Goal: Information Seeking & Learning: Check status

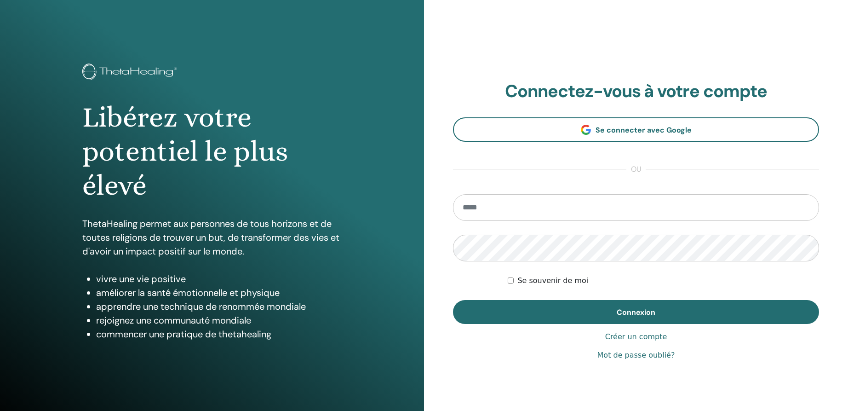
click at [491, 205] on input "email" at bounding box center [636, 207] width 366 height 27
type input "**********"
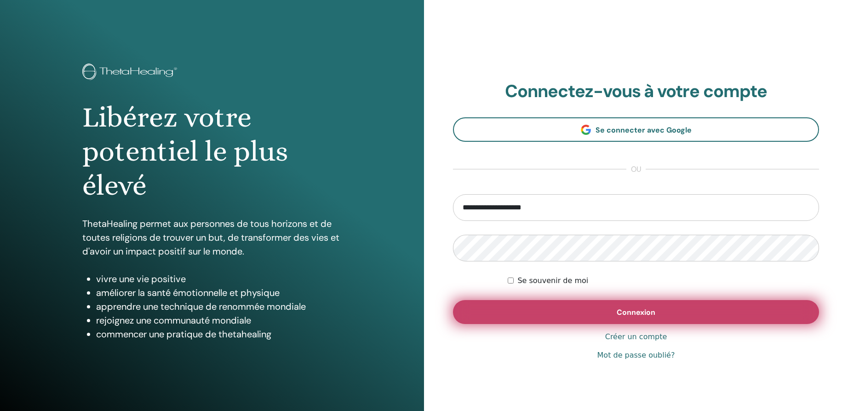
click at [629, 311] on span "Connexion" at bounding box center [636, 312] width 39 height 10
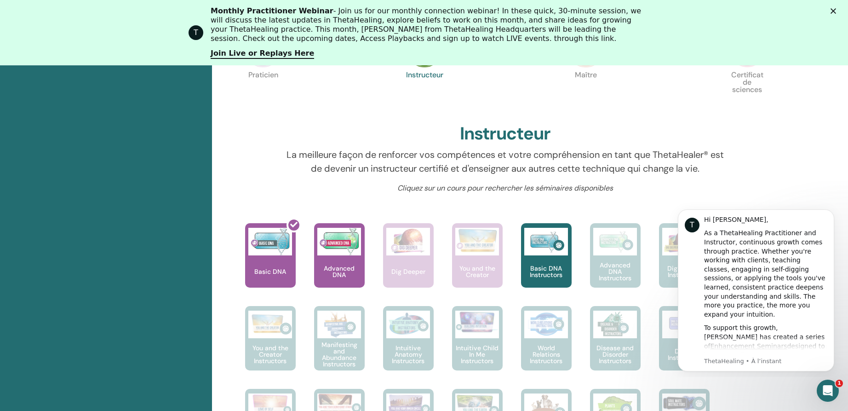
scroll to position [300, 0]
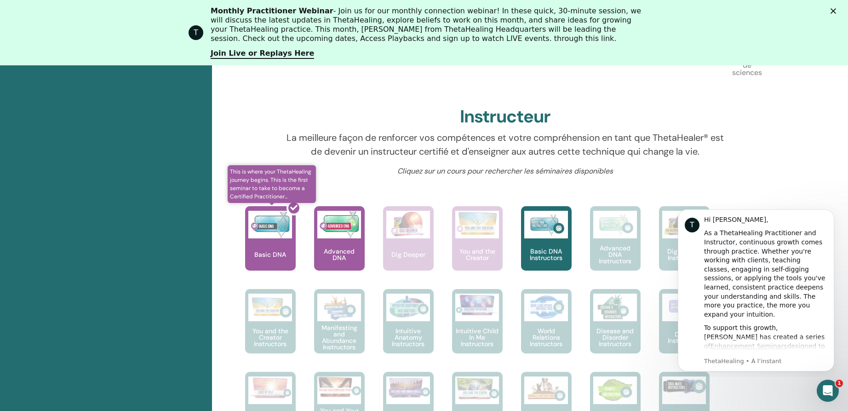
click at [268, 235] on div at bounding box center [276, 242] width 51 height 83
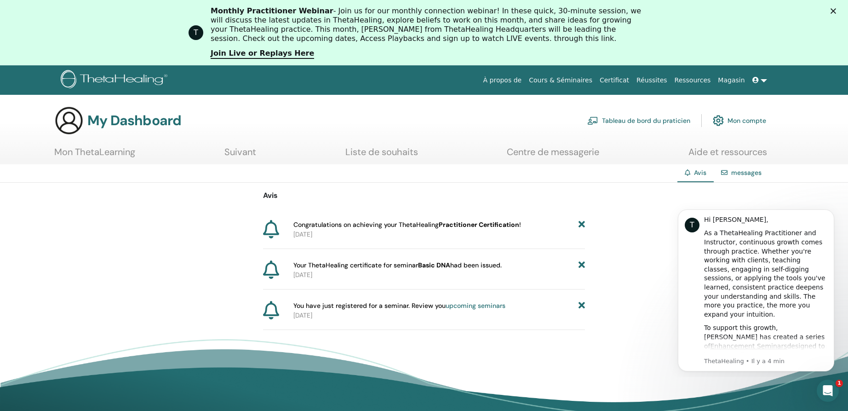
click at [272, 268] on icon at bounding box center [271, 269] width 16 height 18
click at [325, 267] on span "Your ThetaHealing certificate for seminar Basic DNA had been issued." at bounding box center [397, 265] width 208 height 10
click at [343, 227] on span "Congratulations on achieving your ThetaHealing Practitioner Certification !" at bounding box center [407, 225] width 228 height 10
click at [558, 152] on link "Centre de messagerie" at bounding box center [553, 155] width 92 height 18
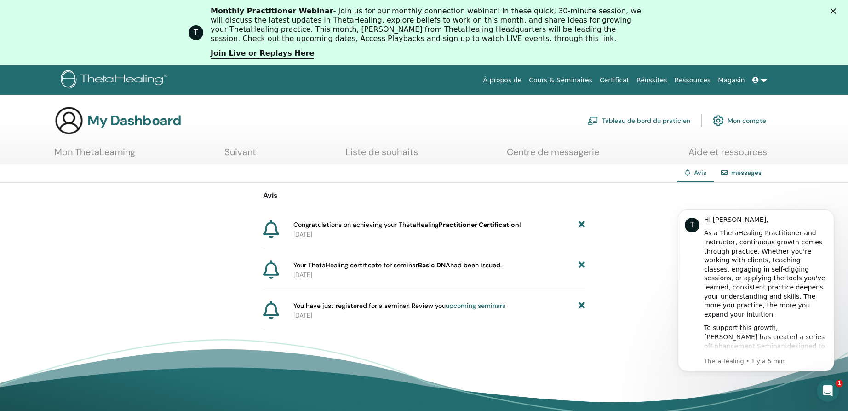
click at [473, 226] on b "Practitioner Certification" at bounding box center [479, 224] width 80 height 8
click at [273, 232] on icon at bounding box center [271, 229] width 16 height 18
click at [274, 229] on icon at bounding box center [271, 229] width 16 height 18
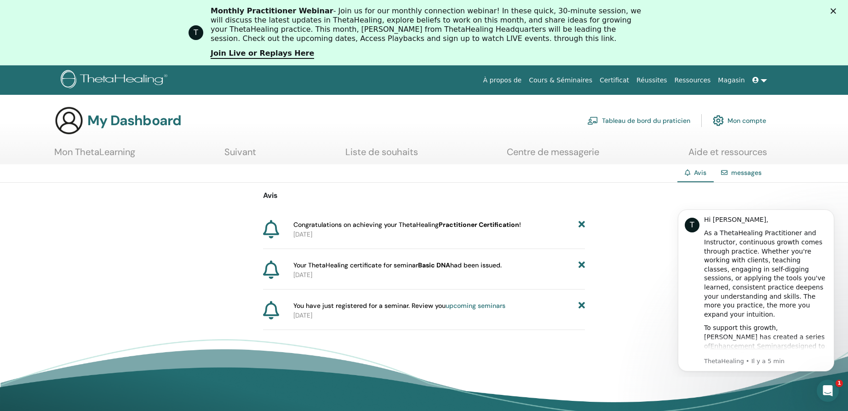
click at [274, 229] on icon at bounding box center [271, 229] width 16 height 18
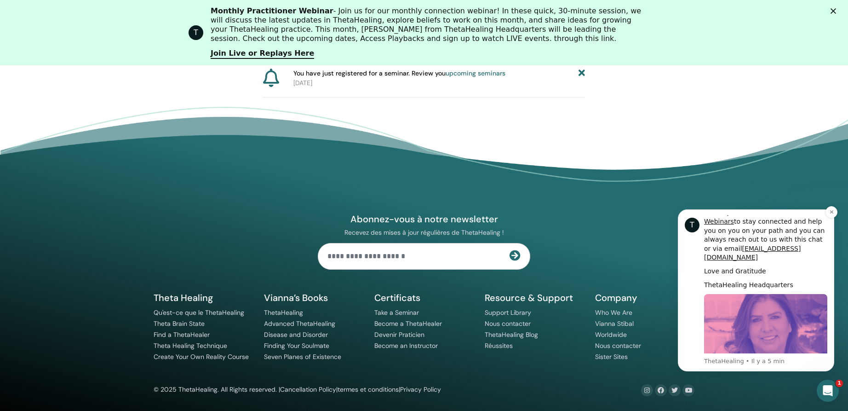
scroll to position [432, 0]
click at [824, 386] on icon "Ouvrir le Messenger Intercom" at bounding box center [826, 389] width 15 height 15
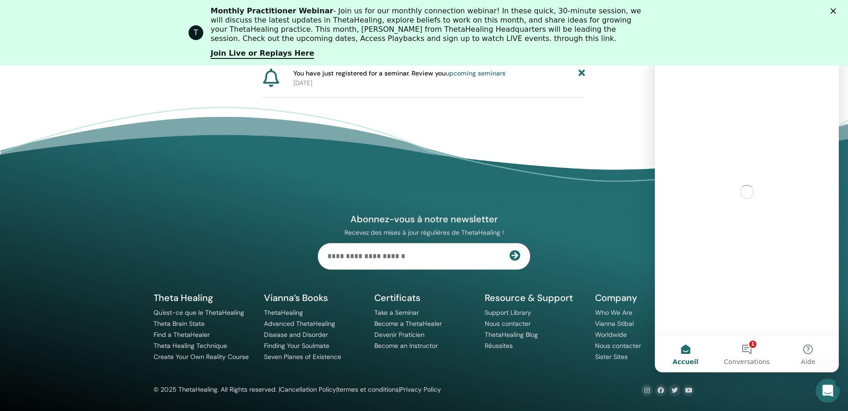
scroll to position [0, 0]
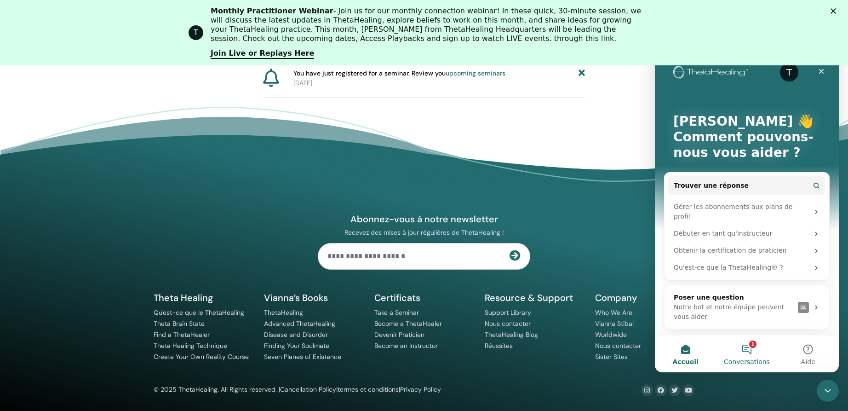
click at [755, 350] on button "1 Conversations" at bounding box center [746, 353] width 61 height 37
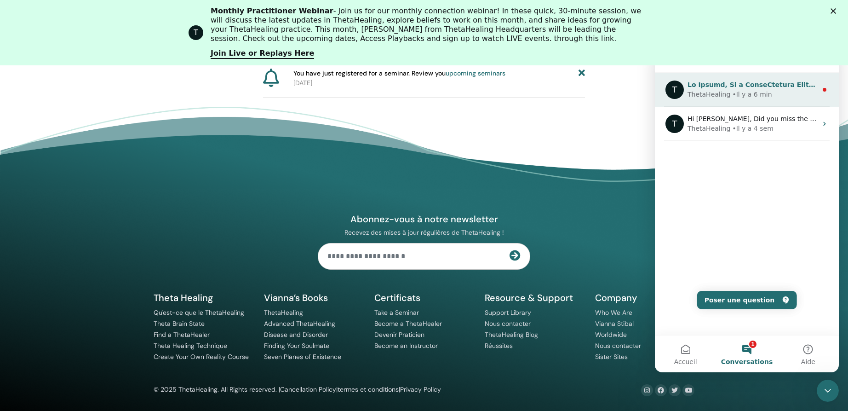
click at [734, 89] on div "Intercom Messenger" at bounding box center [753, 85] width 130 height 10
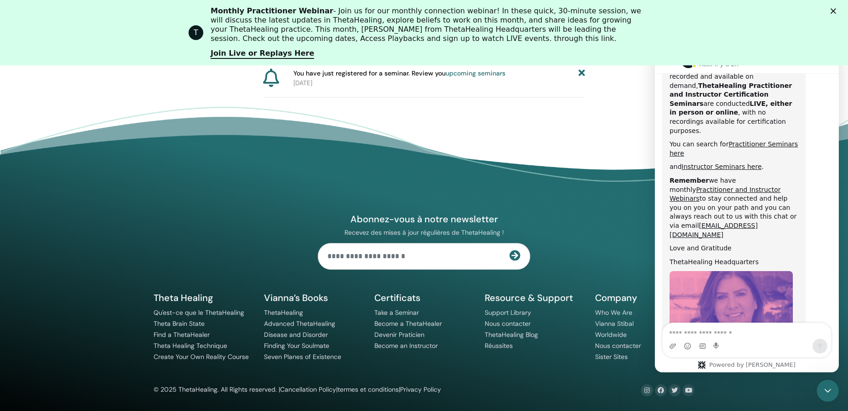
scroll to position [437, 0]
click at [528, 133] on footer "Abonnez-vous à notre newsletter Recevez des mises à jour régulières de ThetaHea…" at bounding box center [424, 259] width 848 height 304
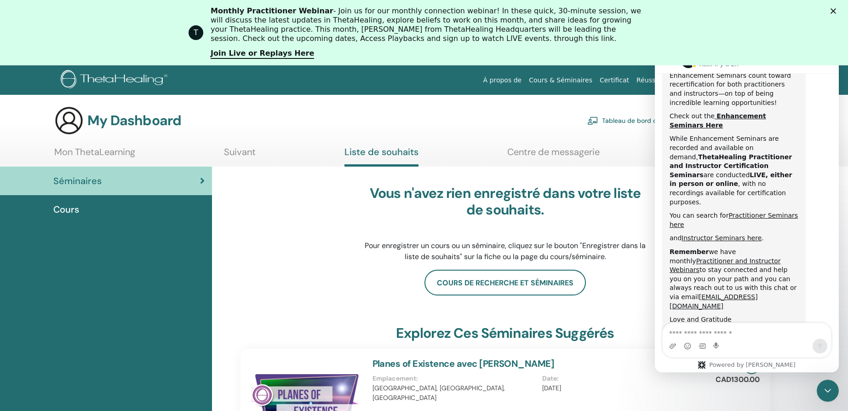
scroll to position [364, 0]
click at [631, 79] on link "Certificat" at bounding box center [614, 80] width 37 height 17
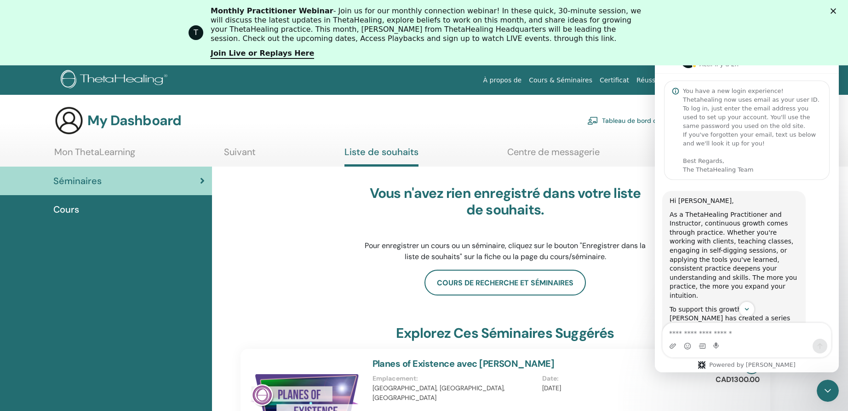
click at [843, 73] on nav "À propos de Cours & Séminaires Certificat Réussites Ressources Magasin HC [PERS…" at bounding box center [424, 79] width 848 height 29
click at [686, 67] on div "T" at bounding box center [688, 60] width 15 height 15
click at [63, 206] on span "Cours" at bounding box center [66, 209] width 26 height 14
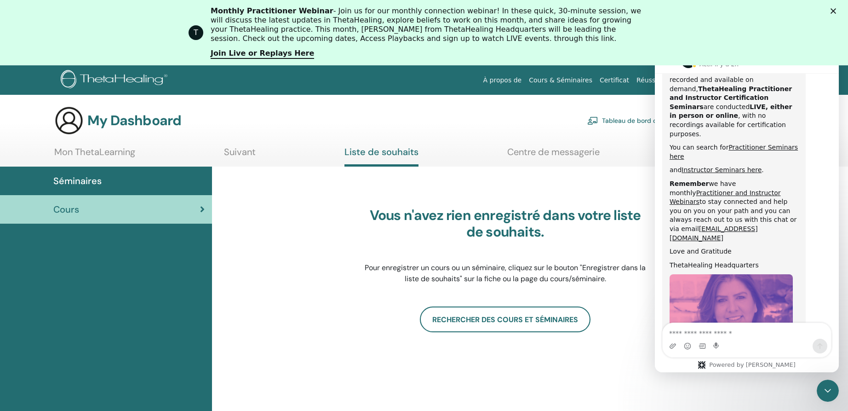
scroll to position [437, 0]
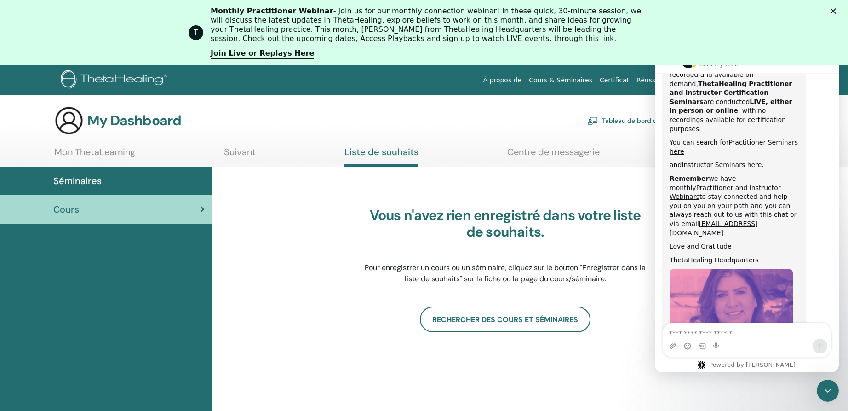
click at [79, 180] on span "Séminaires" at bounding box center [77, 181] width 48 height 14
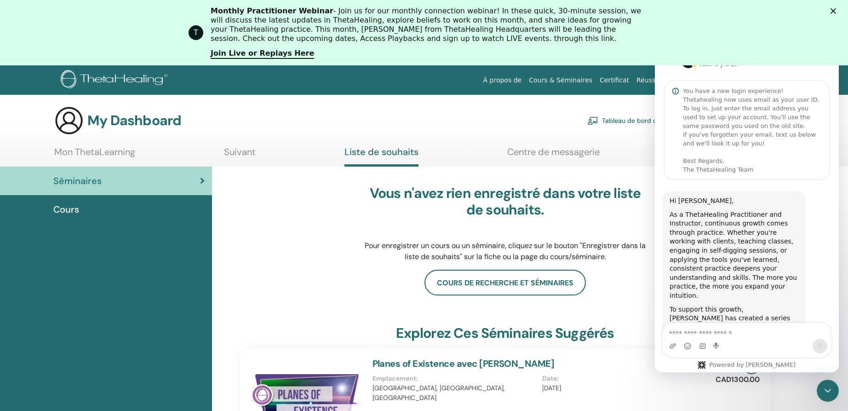
scroll to position [437, 0]
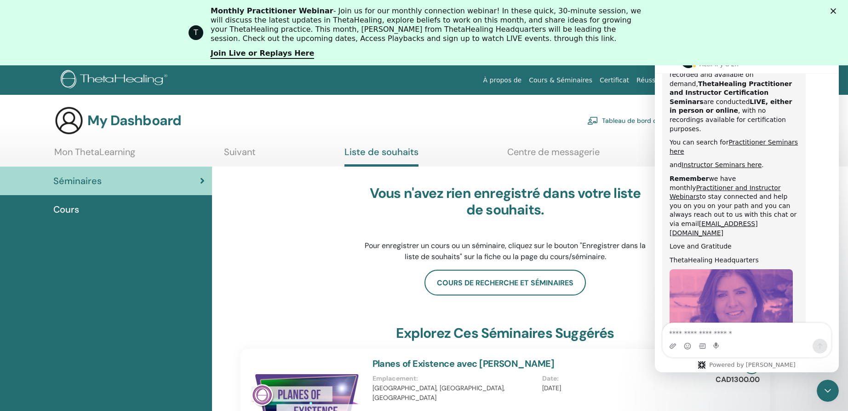
click at [551, 151] on link "Centre de messagerie" at bounding box center [553, 155] width 92 height 18
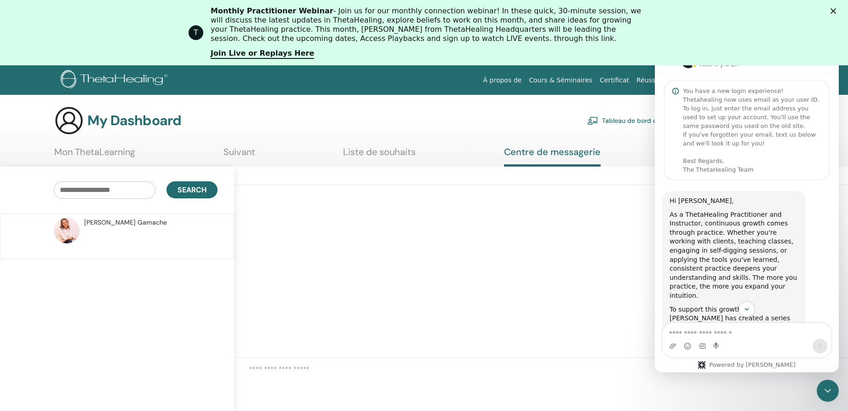
click at [842, 7] on div "T Monthly Practitioner Webinar - Join us for our monthly connection webinar! In…" at bounding box center [424, 33] width 848 height 58
click at [836, 11] on polygon "Fermer" at bounding box center [834, 11] width 6 height 6
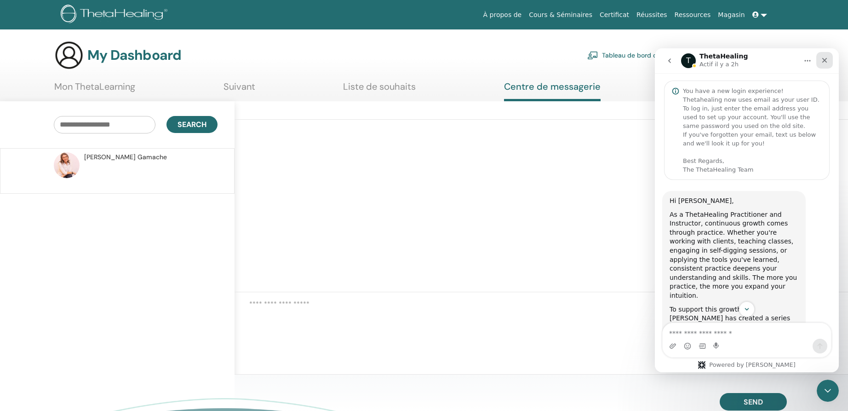
click at [827, 58] on icon "Fermer" at bounding box center [824, 60] width 7 height 7
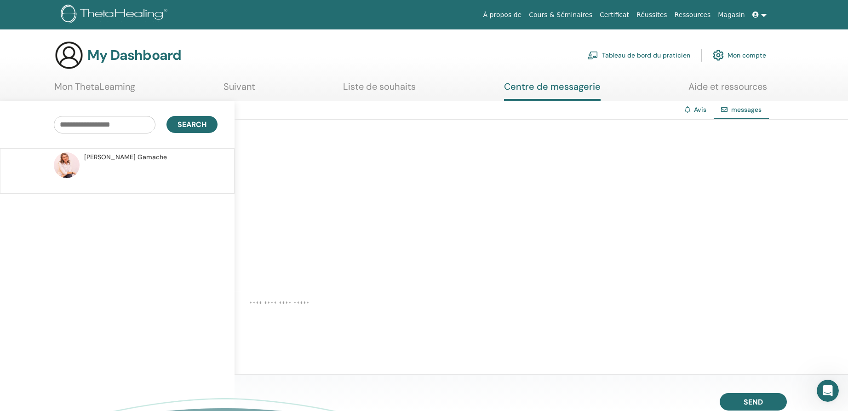
scroll to position [437, 0]
click at [633, 12] on link "Certificat" at bounding box center [614, 14] width 37 height 17
click at [752, 51] on link "Mon compte" at bounding box center [739, 55] width 53 height 20
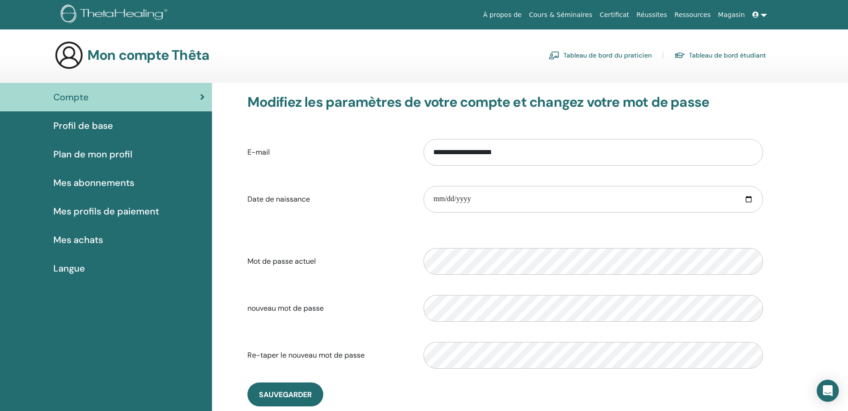
click at [625, 57] on link "Tableau de bord du praticien" at bounding box center [600, 55] width 103 height 15
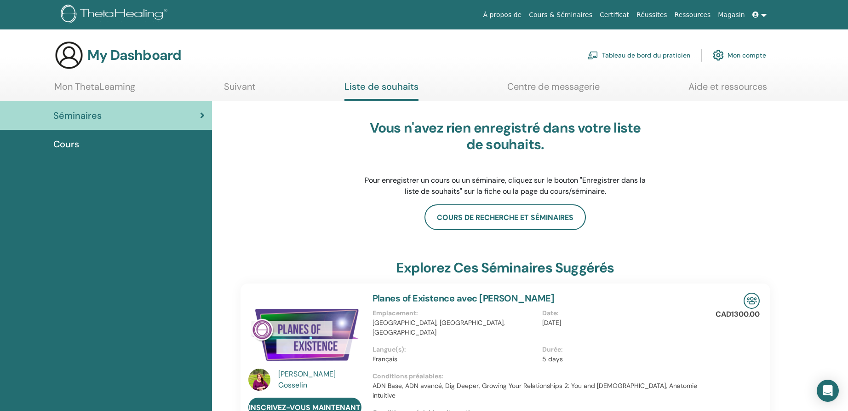
click at [659, 15] on link "Réussites" at bounding box center [652, 14] width 38 height 17
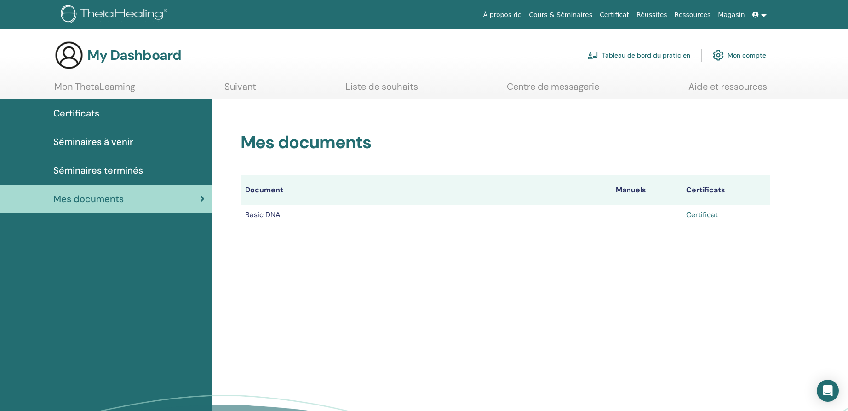
click at [706, 218] on link "Certificat" at bounding box center [702, 215] width 32 height 10
click at [117, 144] on span "Séminaires à venir" at bounding box center [93, 142] width 80 height 14
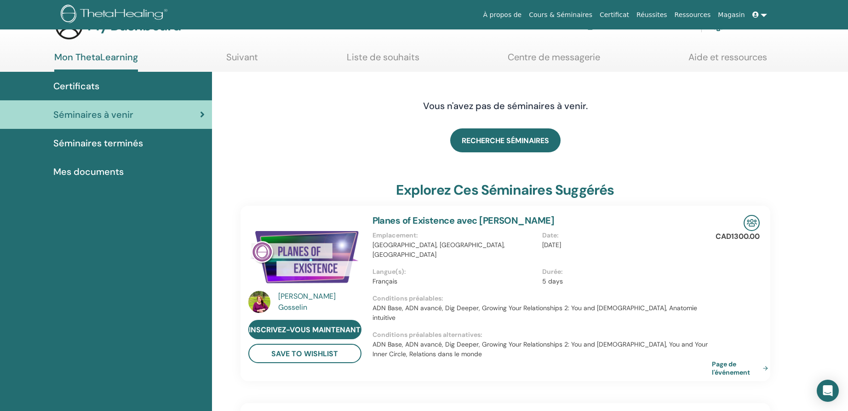
scroll to position [46, 0]
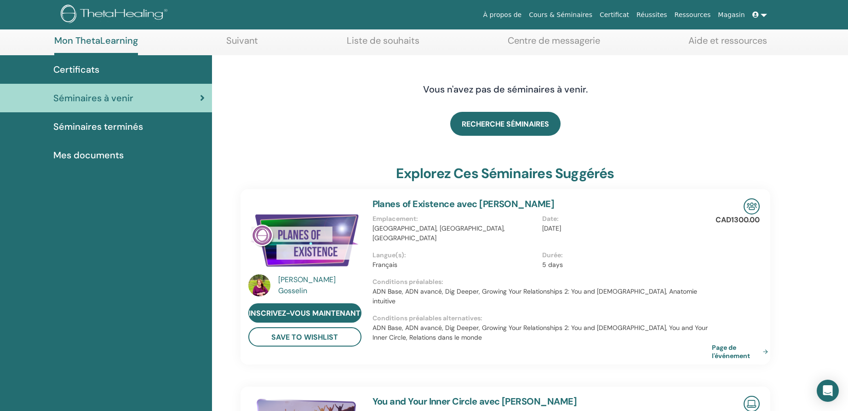
click at [764, 11] on link at bounding box center [760, 14] width 22 height 17
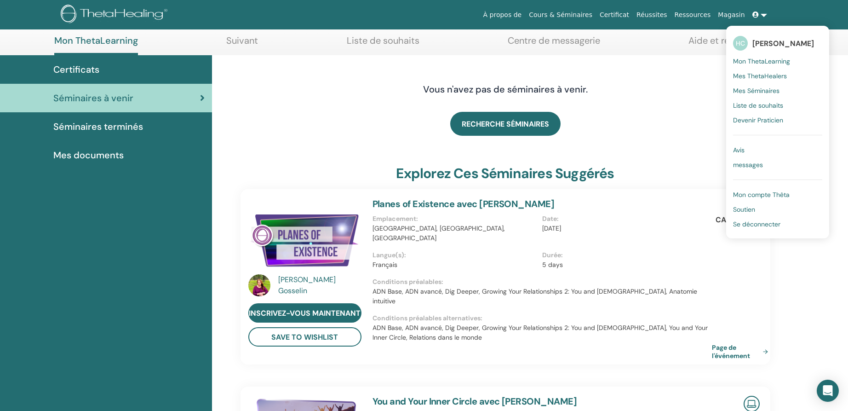
click at [756, 224] on span "Se déconnecter" at bounding box center [756, 224] width 47 height 8
